Goal: Task Accomplishment & Management: Manage account settings

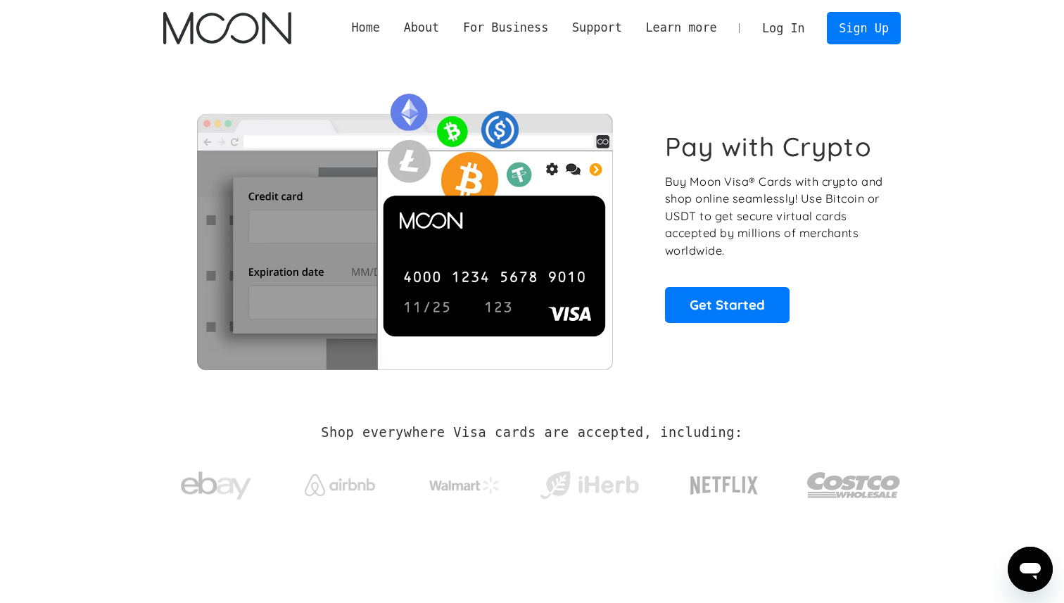
click at [791, 29] on link "Log In" at bounding box center [783, 28] width 66 height 31
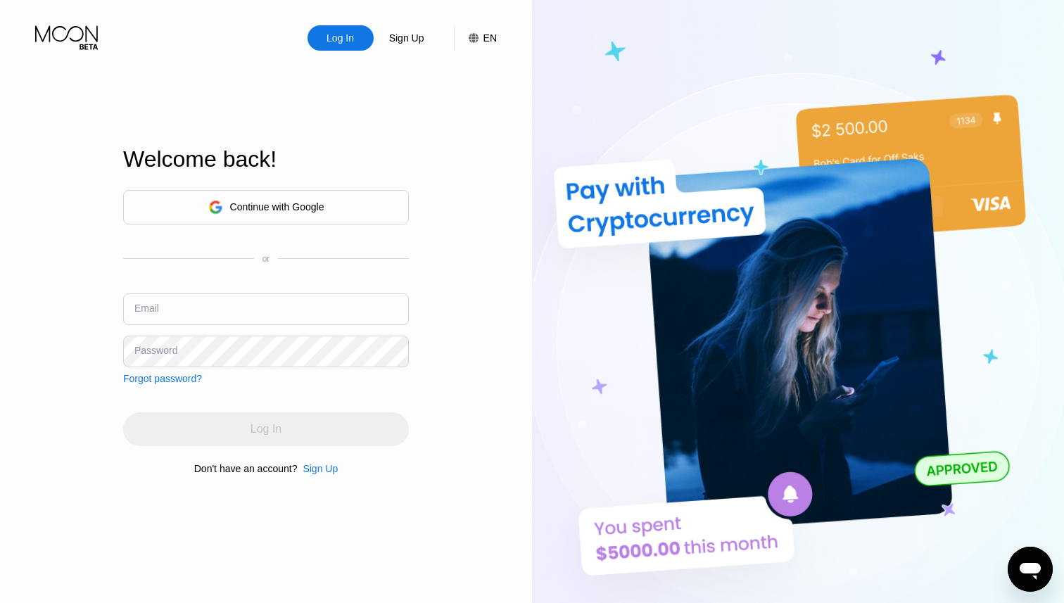
click at [296, 318] on input "text" at bounding box center [266, 309] width 286 height 32
paste input "jokeefe12166@gmail.com"
type input "jokeefe12166@gmail.com"
click at [293, 375] on div "Continue with Google or Email jokeefe12166@gmail.com Password Forgot password?" at bounding box center [266, 287] width 286 height 194
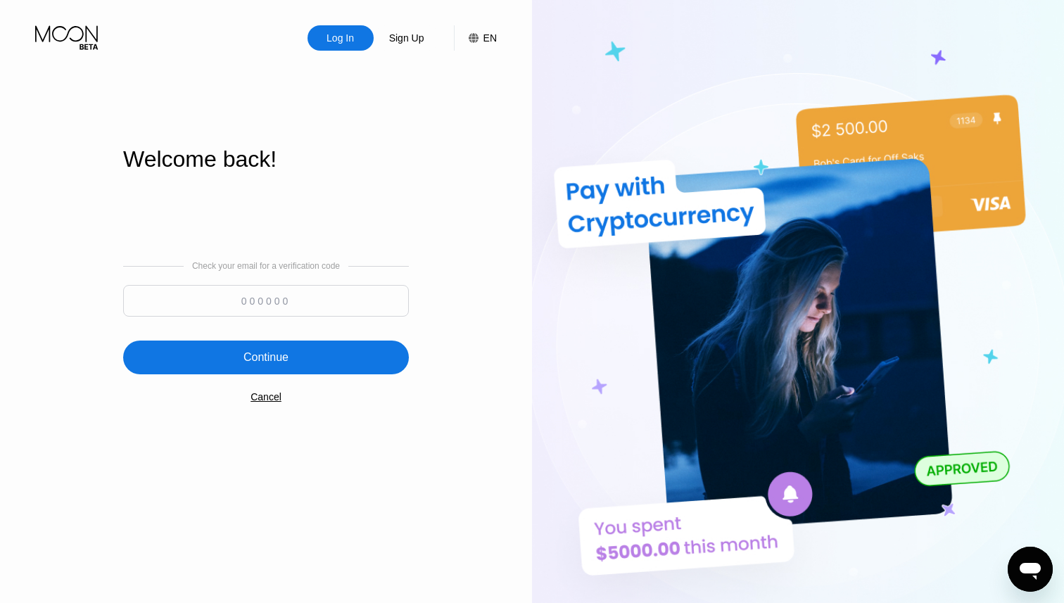
click at [267, 303] on input at bounding box center [266, 301] width 286 height 32
click at [258, 298] on input at bounding box center [266, 301] width 286 height 32
click at [327, 314] on input at bounding box center [266, 301] width 286 height 32
paste input "566323"
type input "566323"
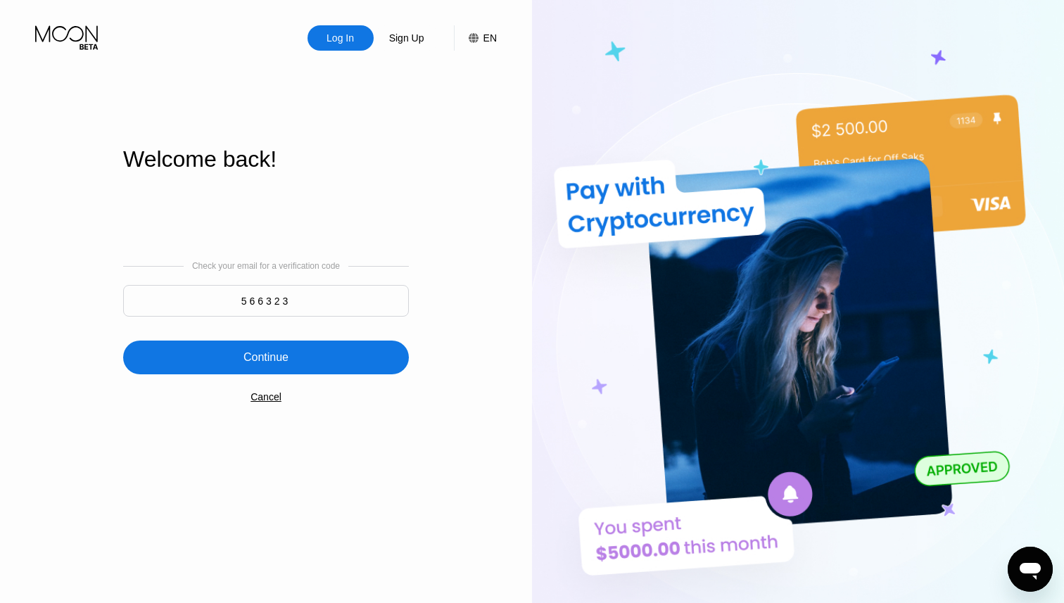
click at [294, 369] on div "Continue" at bounding box center [266, 358] width 286 height 34
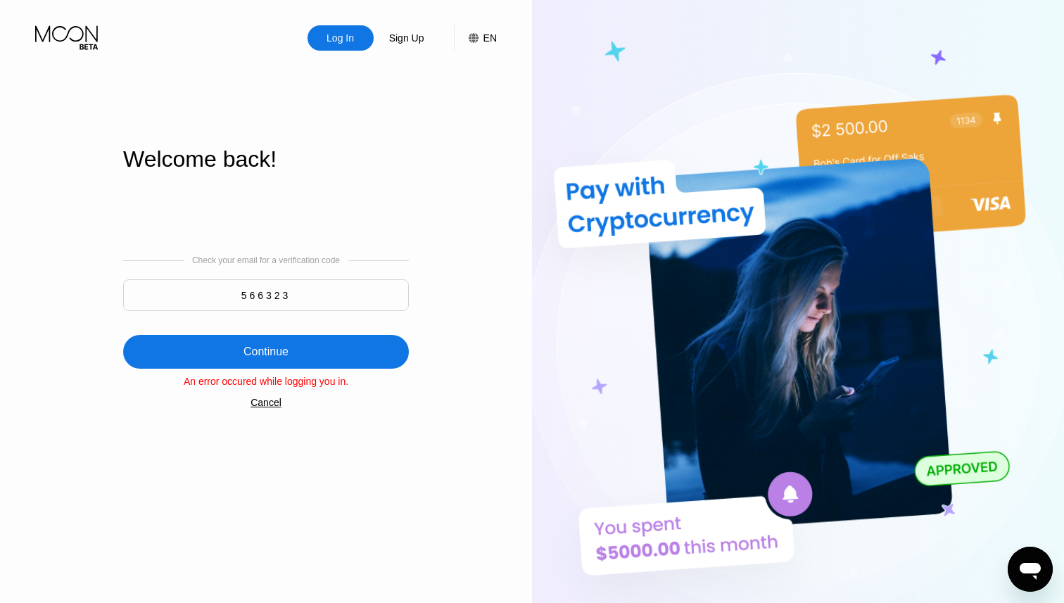
click at [267, 403] on div "Cancel" at bounding box center [266, 402] width 31 height 11
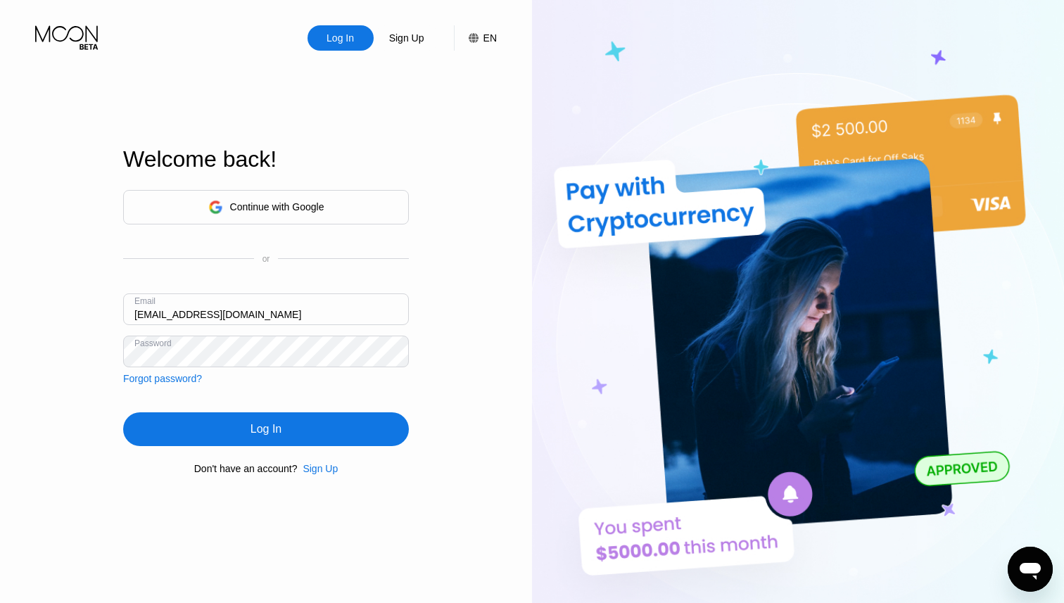
click at [270, 425] on div "Log In" at bounding box center [266, 429] width 31 height 14
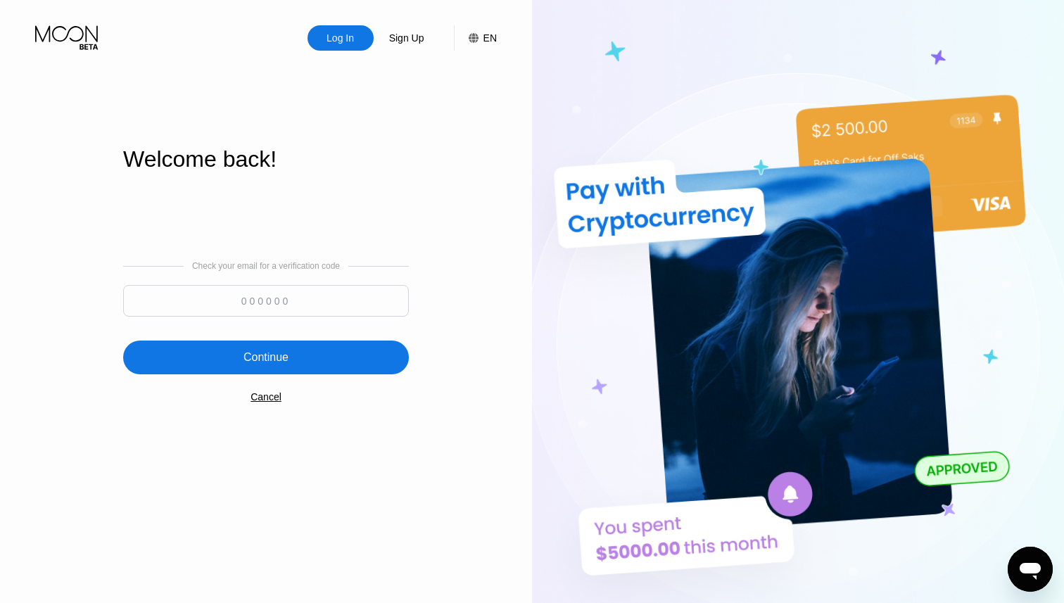
click at [258, 291] on input at bounding box center [266, 301] width 286 height 32
click at [296, 310] on input at bounding box center [266, 301] width 286 height 32
paste input "730076"
type input "730076"
click at [329, 352] on div "Continue" at bounding box center [266, 358] width 286 height 34
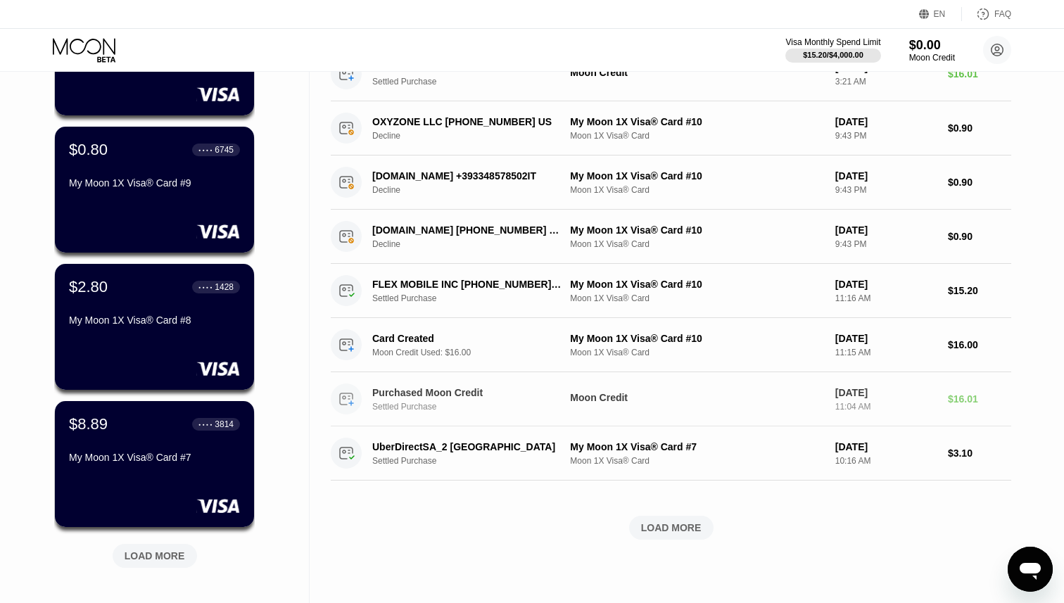
scroll to position [339, 0]
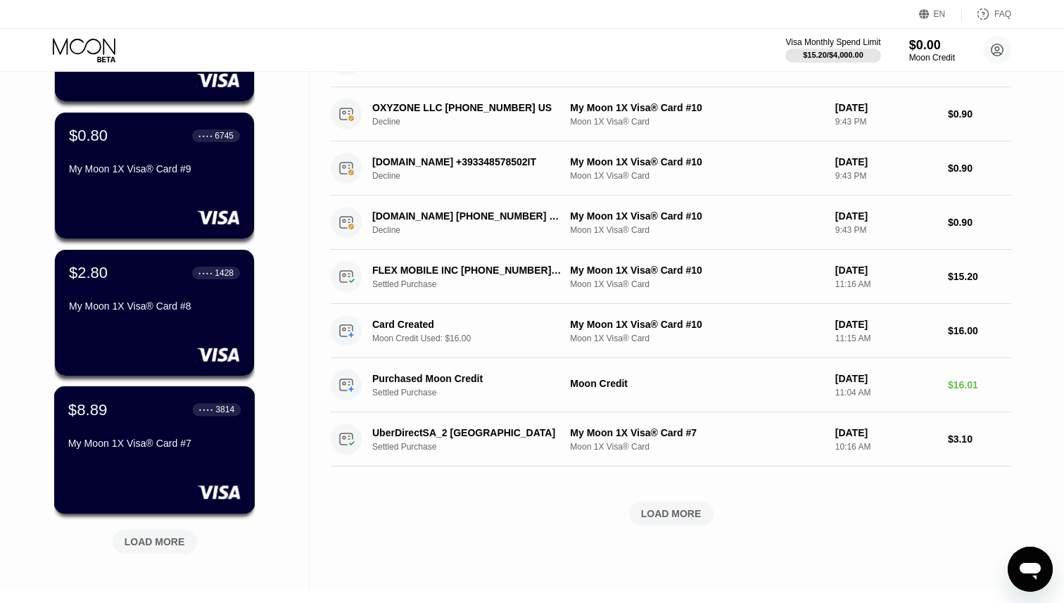
click at [178, 444] on div "My Moon 1X Visa® Card #7" at bounding box center [154, 443] width 172 height 11
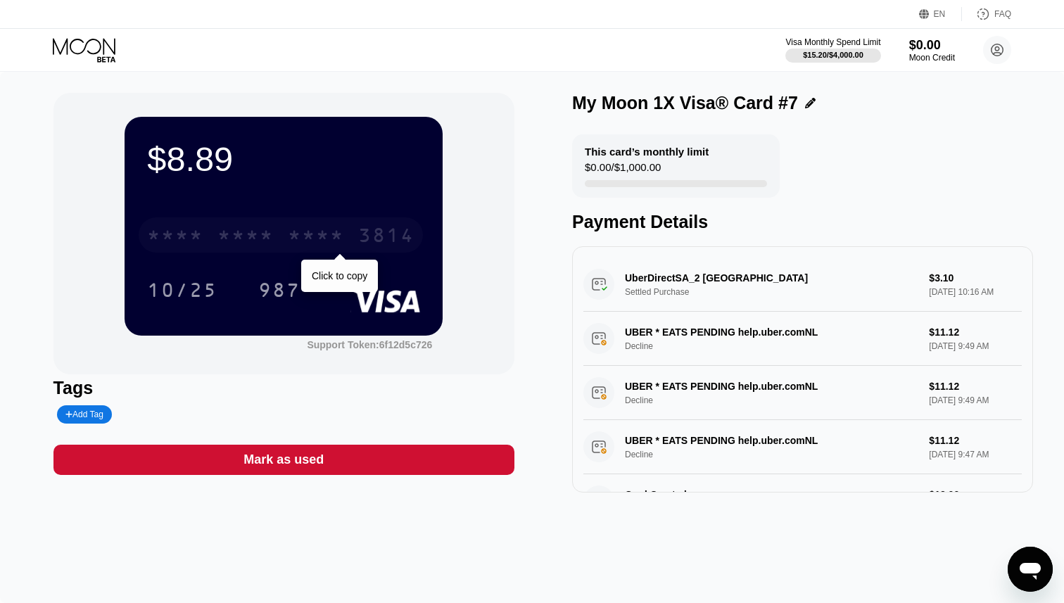
click at [366, 240] on div "3814" at bounding box center [386, 237] width 56 height 23
